Goal: Complete application form

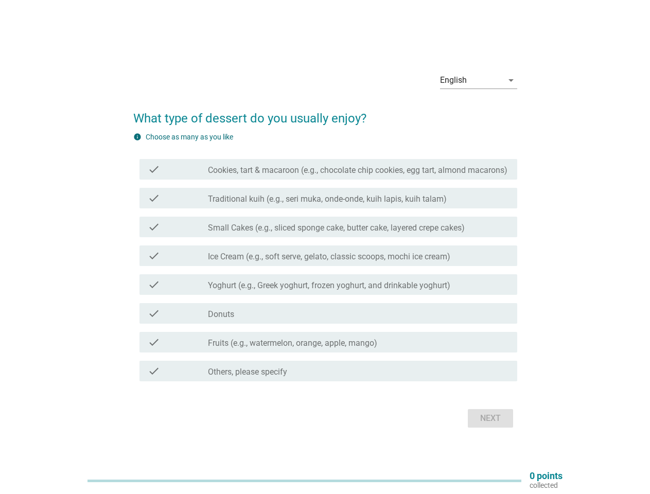
click at [325, 247] on div "check check_box_outline_blank Ice Cream (e.g., soft serve, gelato, classic scoo…" at bounding box center [328, 255] width 378 height 21
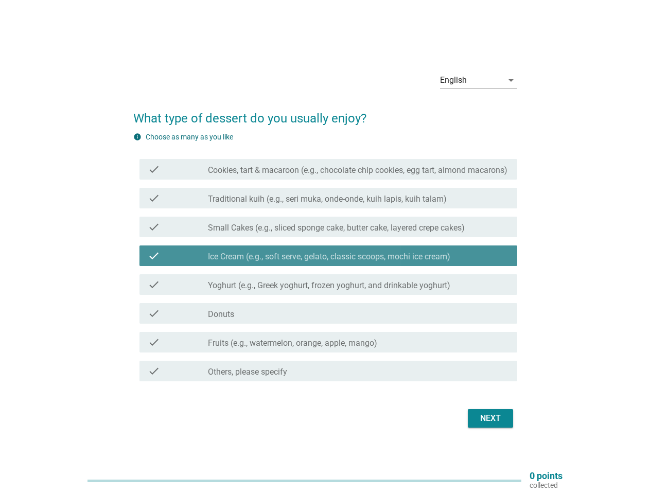
click at [479, 80] on div "English" at bounding box center [471, 80] width 63 height 16
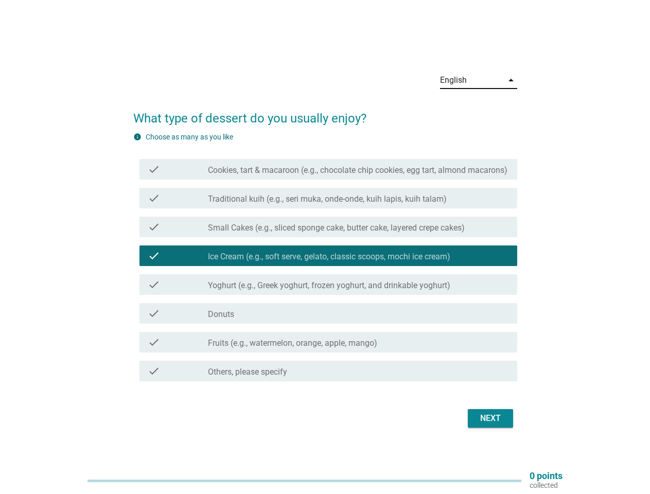
click at [325, 258] on label "Ice Cream (e.g., soft serve, gelato, classic scoops, mochi ice cream)" at bounding box center [329, 257] width 242 height 10
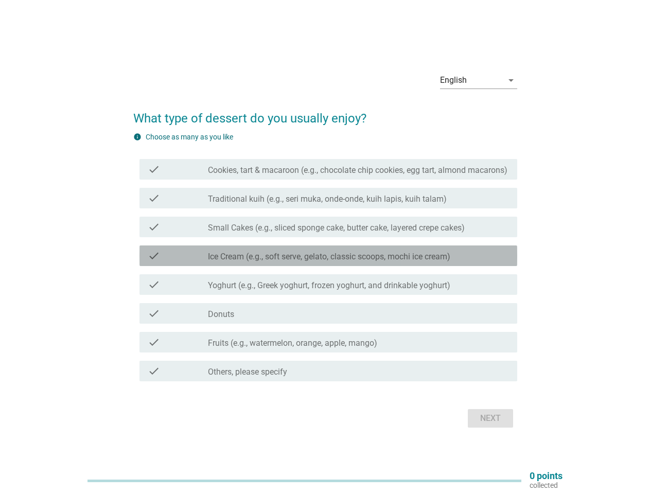
click at [328, 169] on label "Cookies, tart & macaroon (e.g., chocolate chip cookies, egg tart, almond macaro…" at bounding box center [358, 170] width 300 height 10
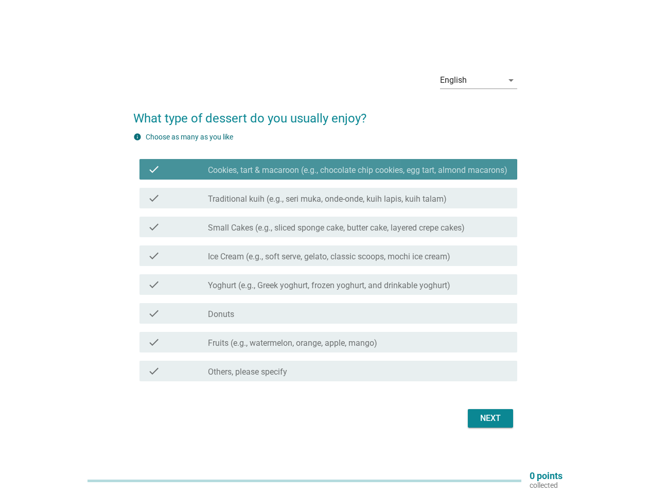
click at [328, 169] on label "Cookies, tart & macaroon (e.g., chocolate chip cookies, egg tart, almond macaro…" at bounding box center [358, 170] width 300 height 10
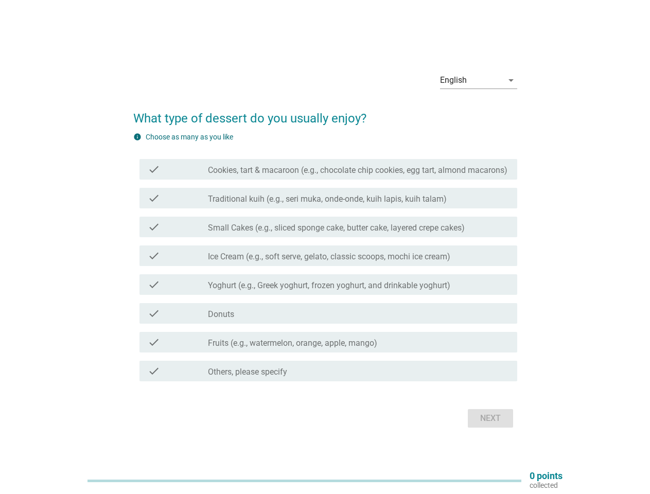
click at [358, 170] on label "Cookies, tart & macaroon (e.g., chocolate chip cookies, egg tart, almond macaro…" at bounding box center [358, 170] width 300 height 10
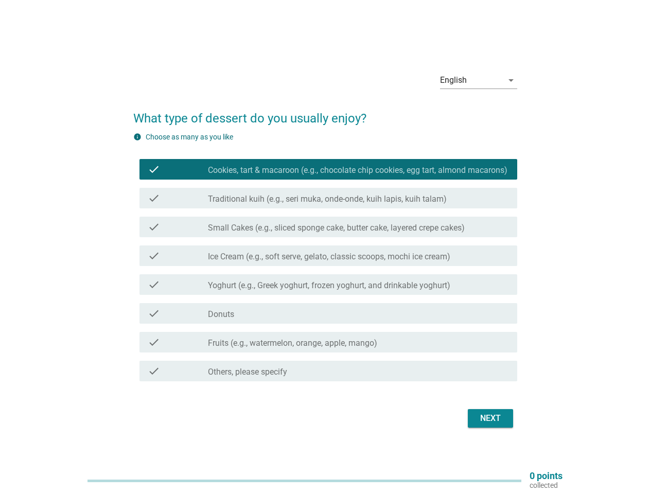
click at [358, 170] on label "Cookies, tart & macaroon (e.g., chocolate chip cookies, egg tart, almond macaro…" at bounding box center [358, 170] width 300 height 10
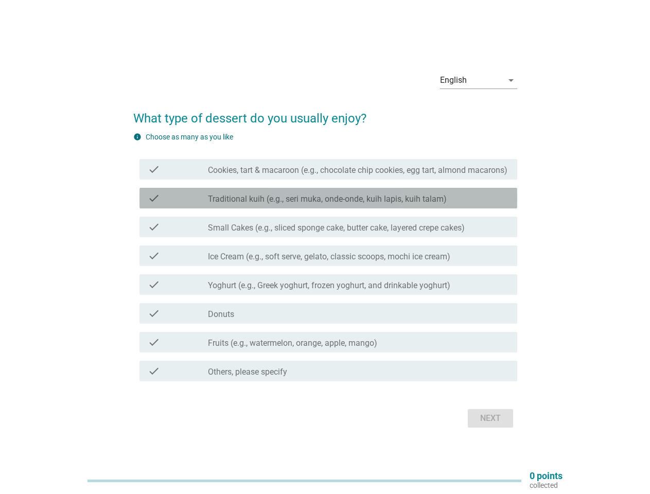
click at [328, 198] on label "Traditional kuih (e.g., seri muka, onde-onde, kuih lapis, kuih talam)" at bounding box center [327, 199] width 239 height 10
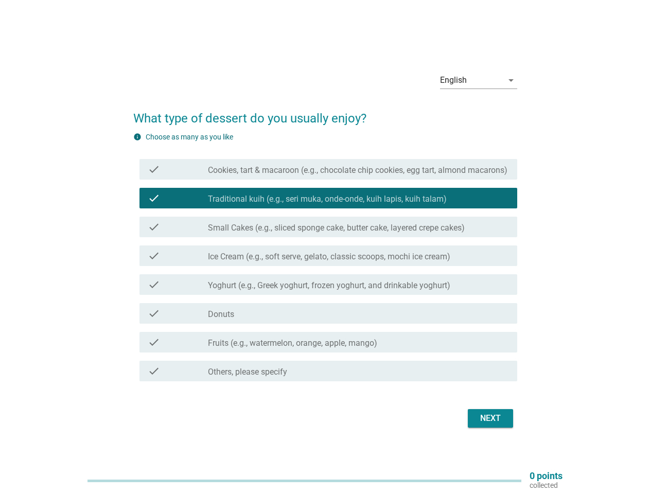
click at [328, 198] on label "Traditional kuih (e.g., seri muka, onde-onde, kuih lapis, kuih talam)" at bounding box center [327, 199] width 239 height 10
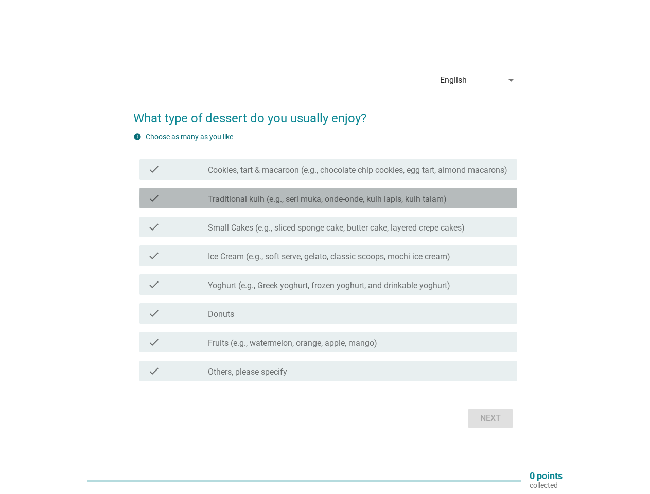
click at [327, 199] on label "Traditional kuih (e.g., seri muka, onde-onde, kuih lapis, kuih talam)" at bounding box center [327, 199] width 239 height 10
